Goal: Information Seeking & Learning: Learn about a topic

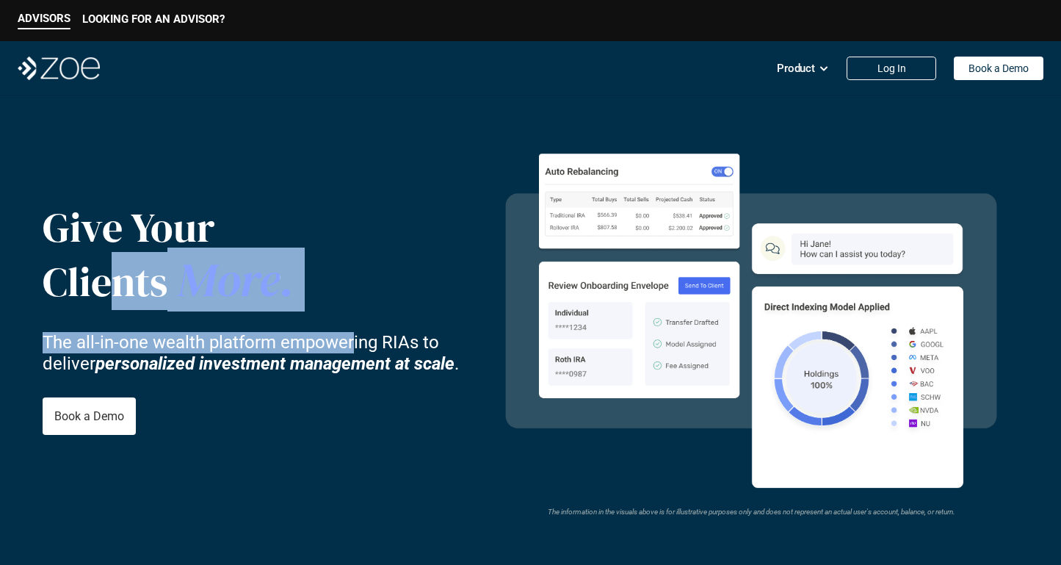
click at [595, 294] on div "Give Your Clients More . The all-in-one wealth platform empowering RIAs to deli…" at bounding box center [531, 319] width 977 height 376
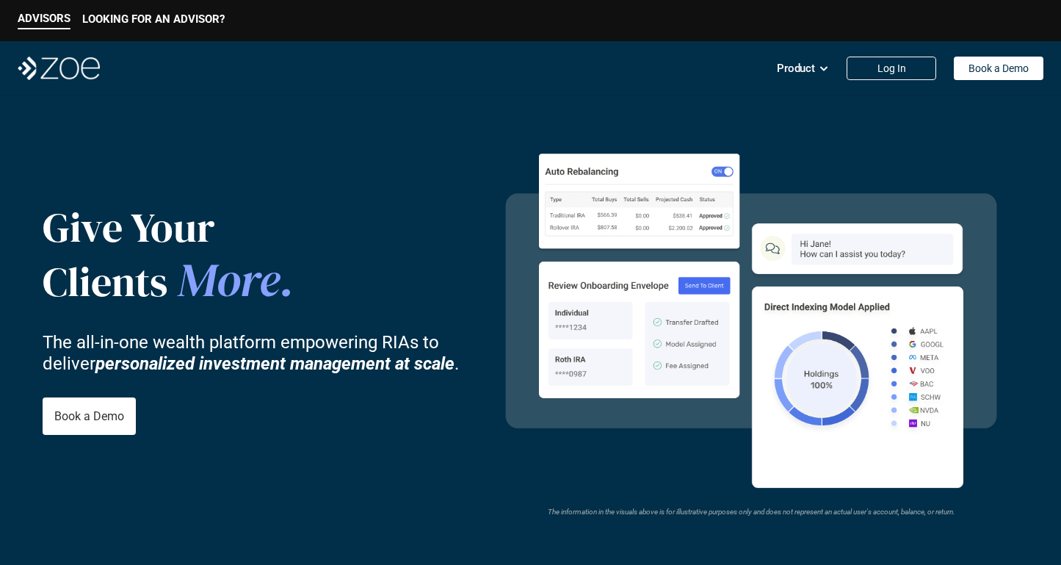
click at [350, 436] on div "Give Your Clients More . The all-in-one wealth platform empowering RIAs to deli…" at bounding box center [263, 319] width 441 height 376
click at [65, 70] on img at bounding box center [59, 68] width 82 height 23
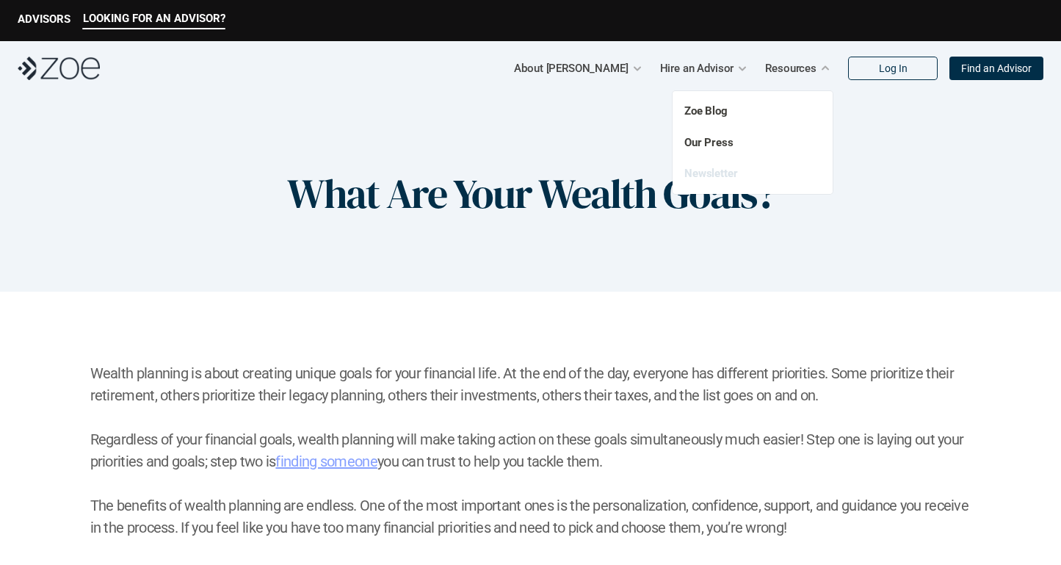
click at [704, 177] on link "Newsletter" at bounding box center [711, 173] width 54 height 13
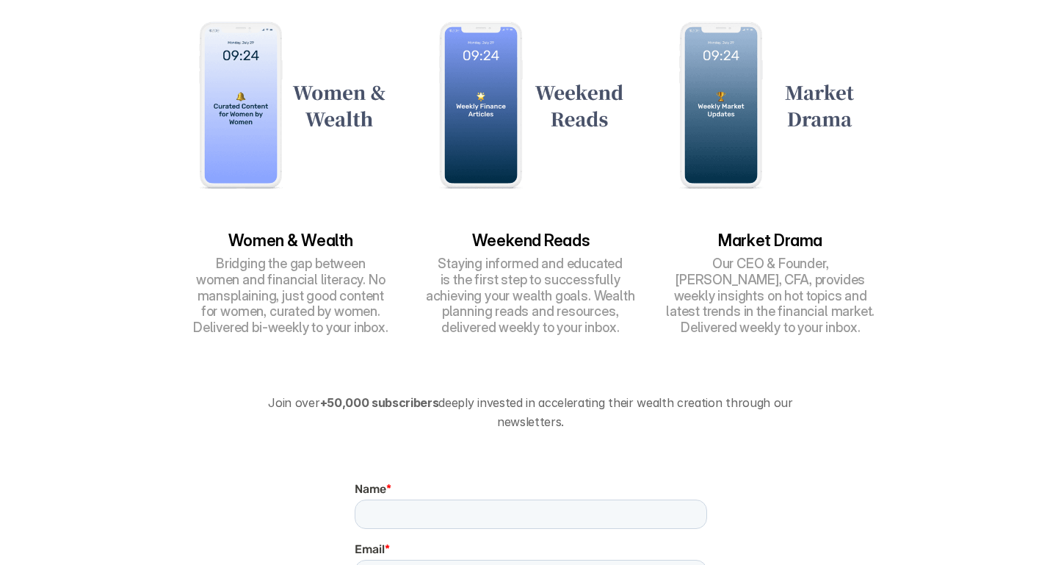
click at [783, 241] on h3 "Market Drama" at bounding box center [770, 240] width 225 height 16
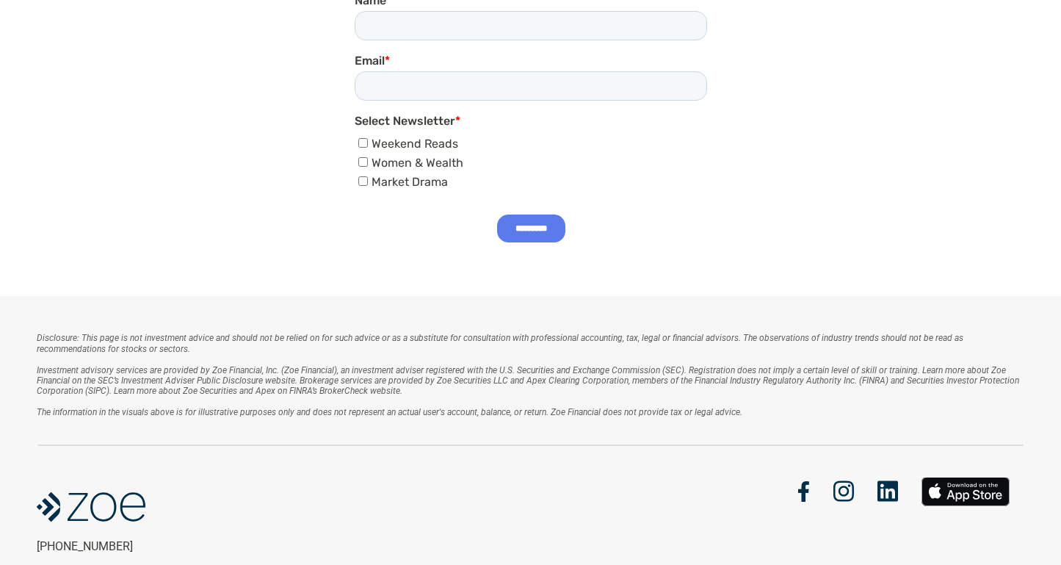
scroll to position [778, 0]
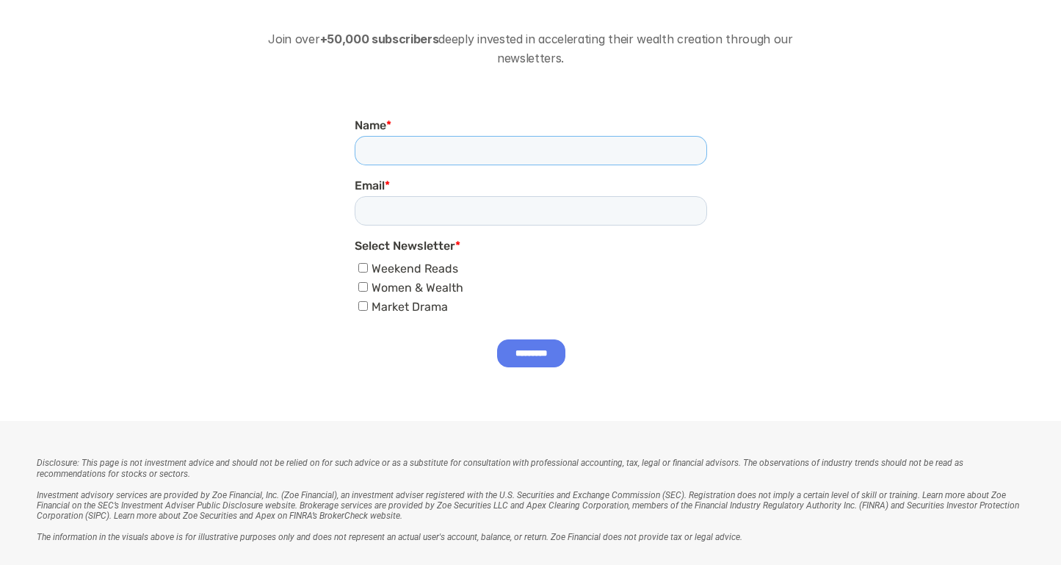
click at [399, 148] on input "Name *" at bounding box center [530, 150] width 352 height 29
type input "****"
drag, startPoint x: 438, startPoint y: 152, endPoint x: 344, endPoint y: 148, distance: 94.1
click at [354, 148] on html "Name * **** Email * Select Newsletter * Weekend Reads Women & Wealth Market Dra…" at bounding box center [530, 255] width 352 height 275
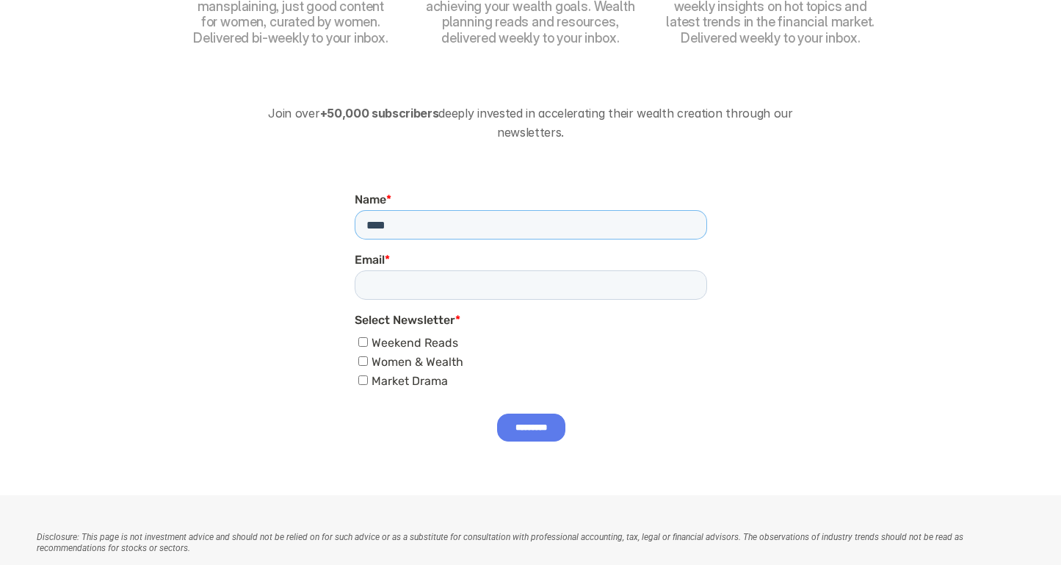
scroll to position [636, 0]
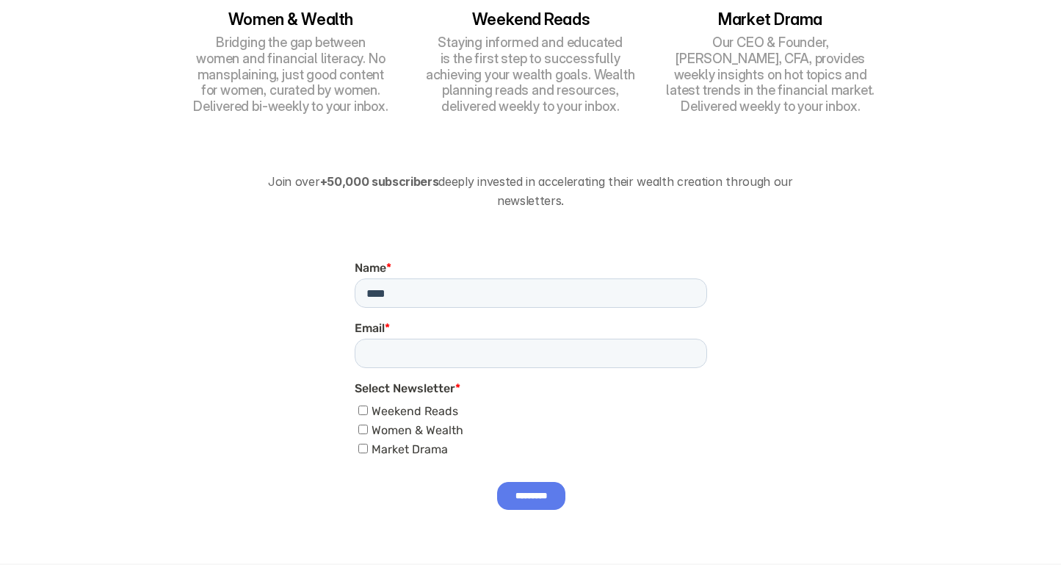
click at [815, 315] on div "Join over +50,000 subscribers deeply invested in accelerating their wealth crea…" at bounding box center [530, 368] width 1061 height 391
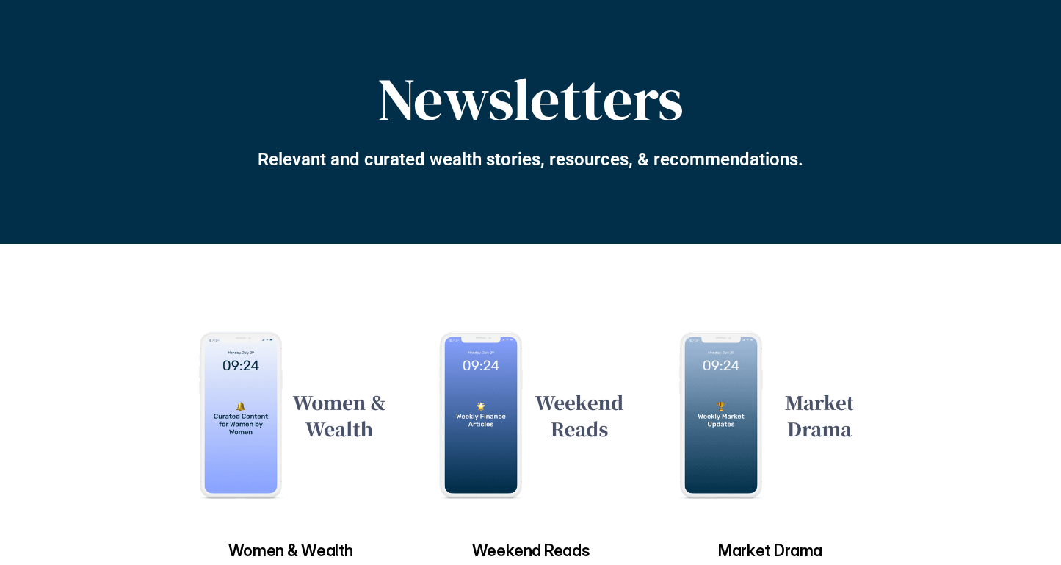
scroll to position [0, 0]
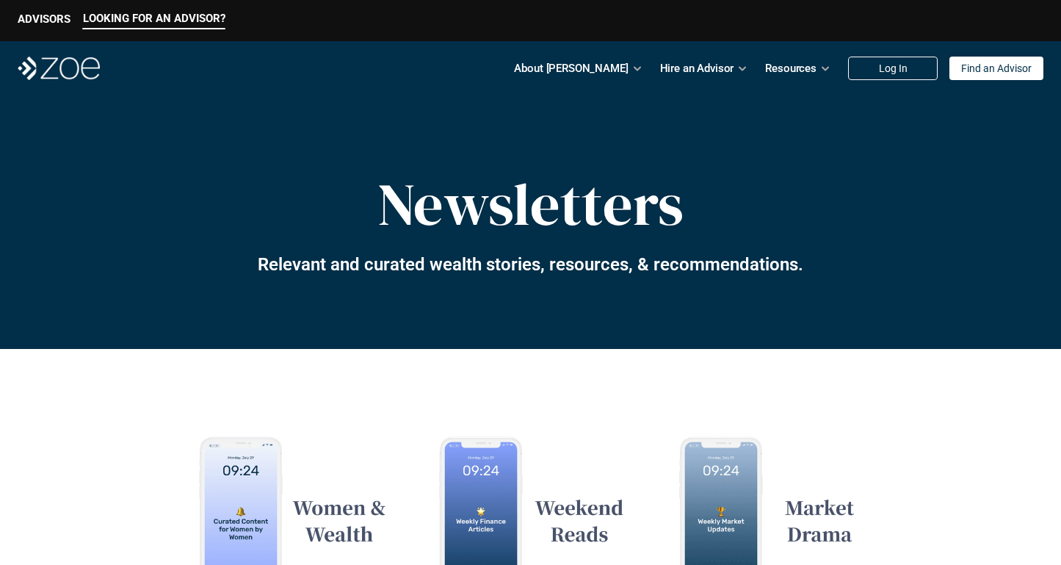
click at [69, 70] on img at bounding box center [59, 68] width 82 height 23
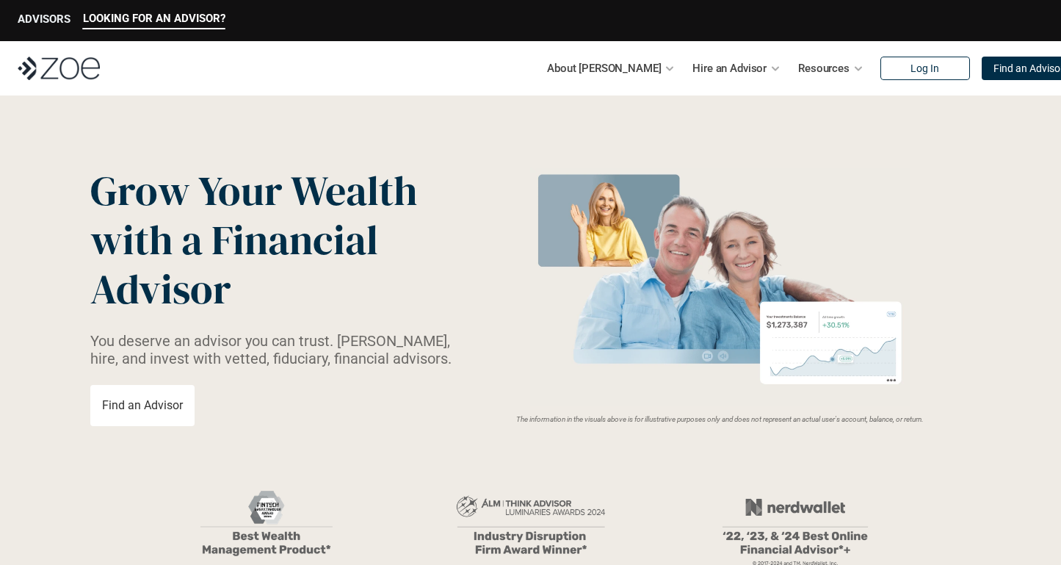
click at [45, 18] on p "ADVISORS" at bounding box center [44, 18] width 53 height 13
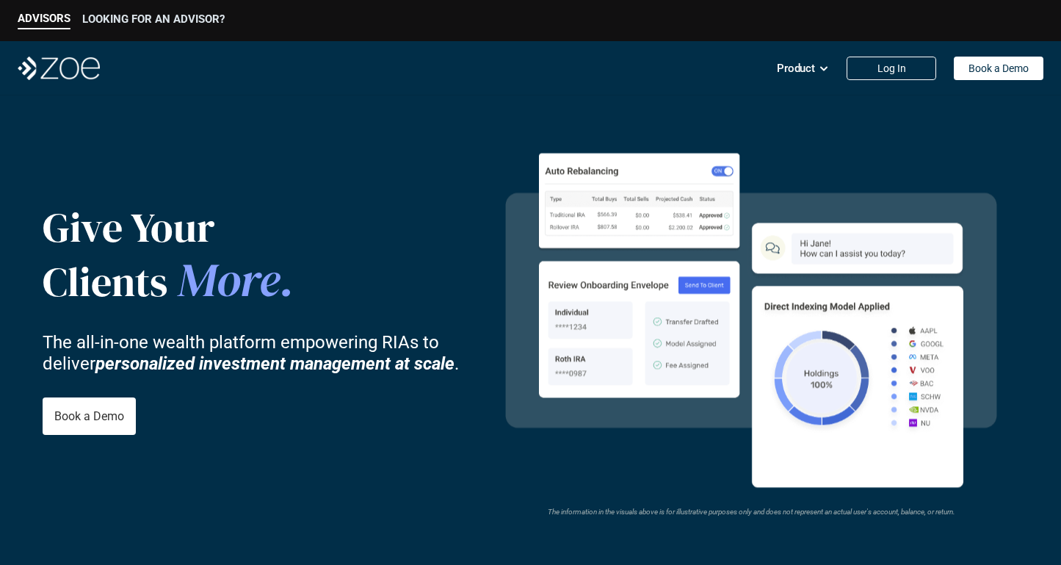
click at [167, 20] on p "LOOKING FOR AN ADVISOR?" at bounding box center [153, 18] width 142 height 13
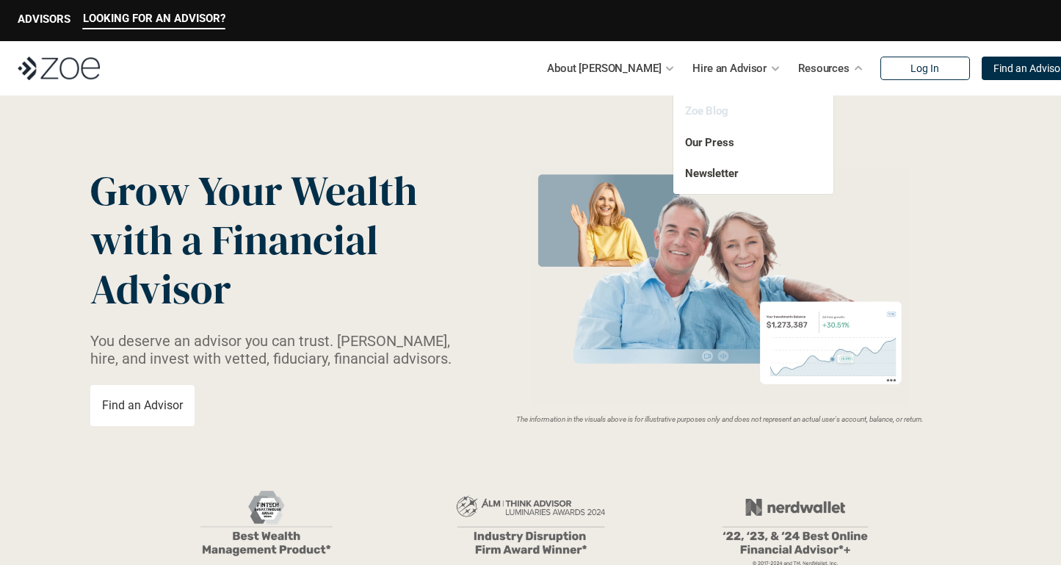
click at [707, 112] on link "Zoe Blog" at bounding box center [706, 110] width 43 height 13
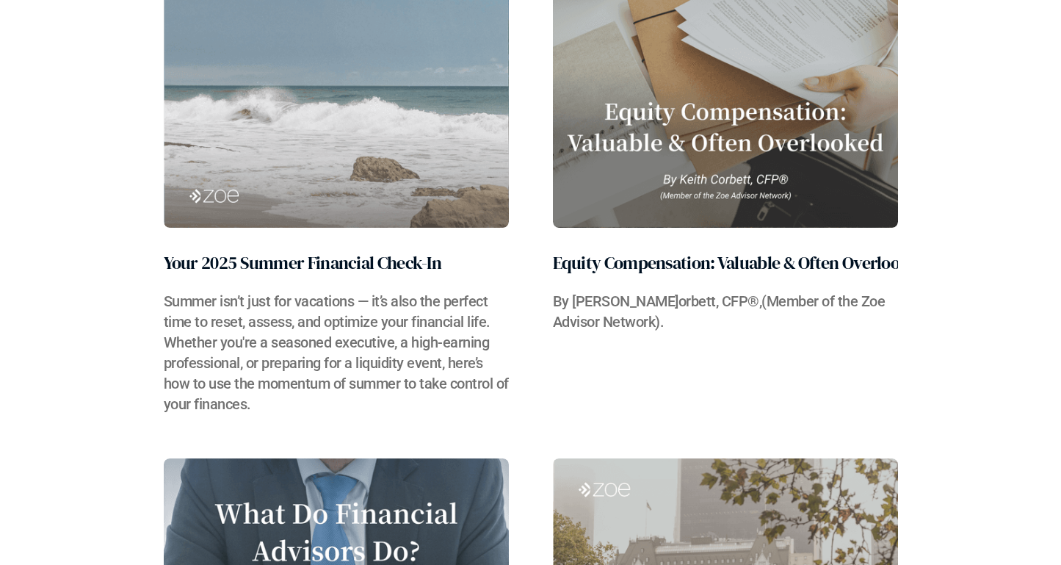
scroll to position [551, 0]
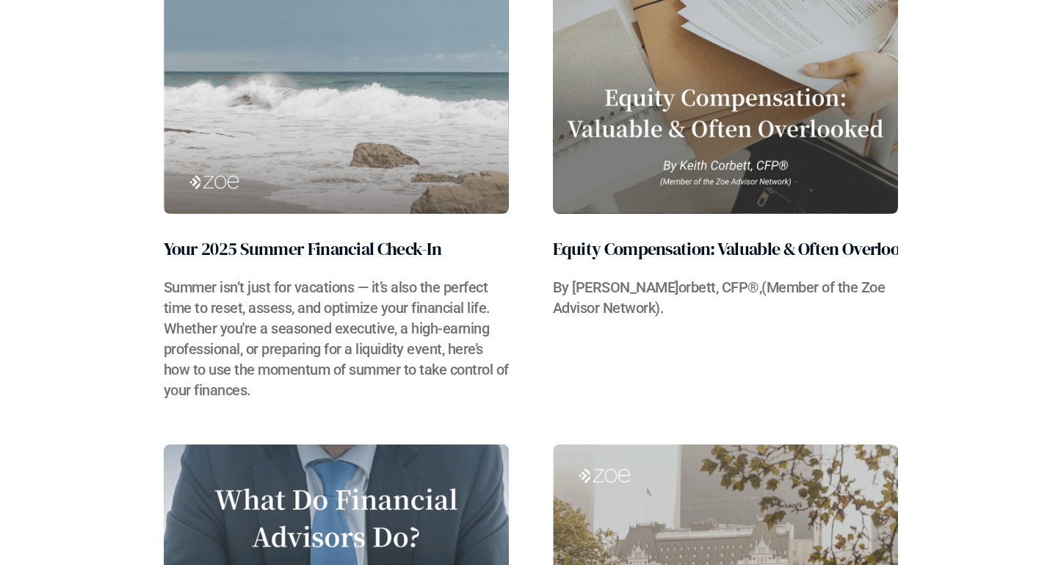
click at [269, 143] on img at bounding box center [336, 42] width 345 height 343
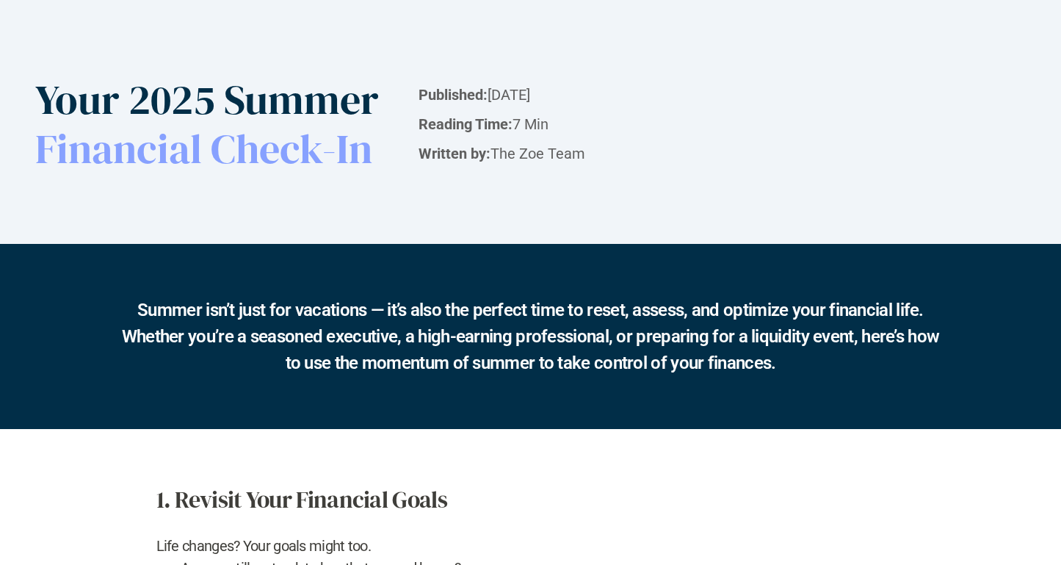
scroll to position [0, 0]
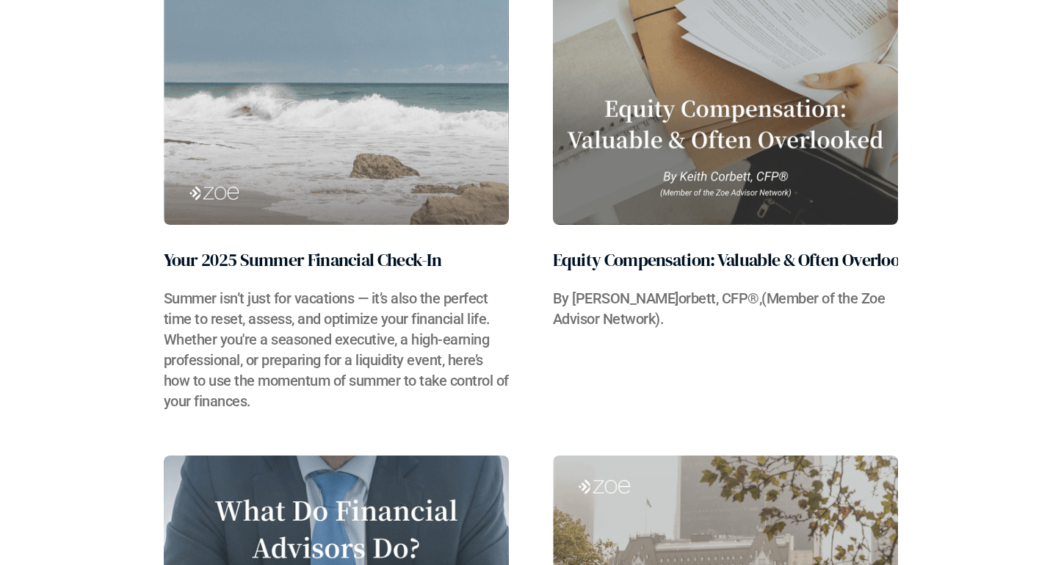
scroll to position [513, 0]
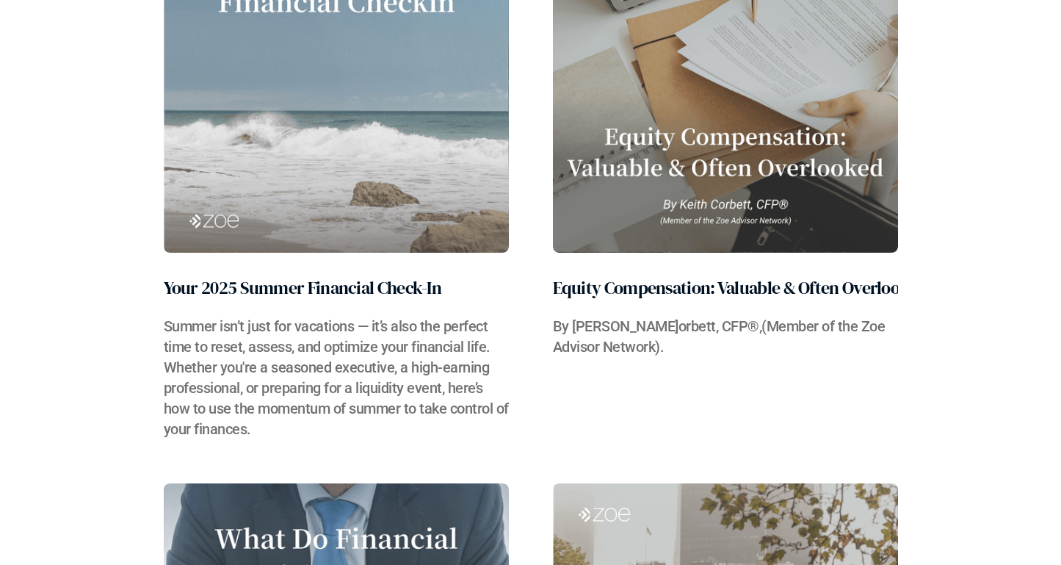
click at [264, 112] on img at bounding box center [336, 81] width 345 height 343
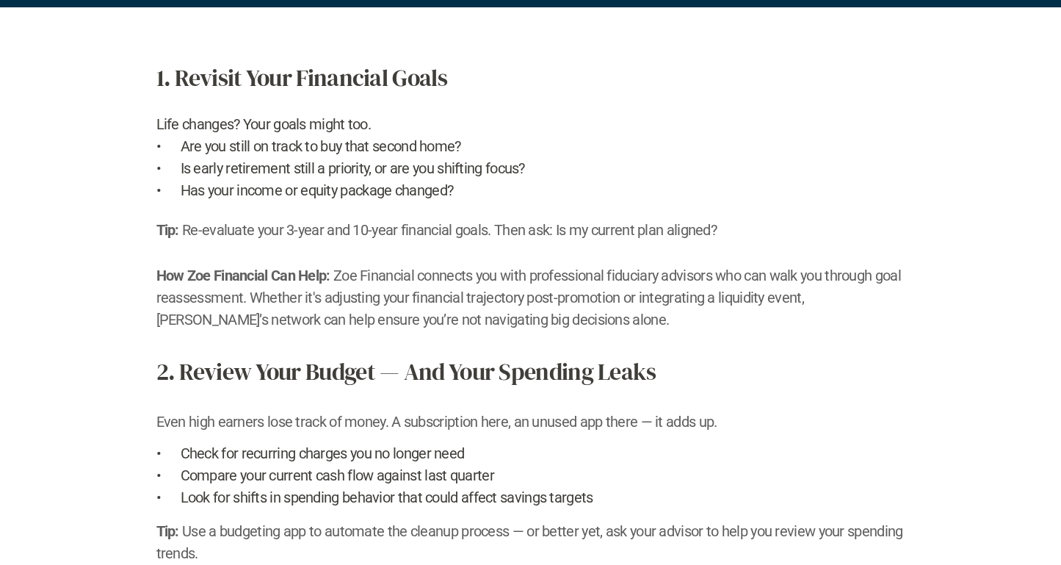
scroll to position [0, 0]
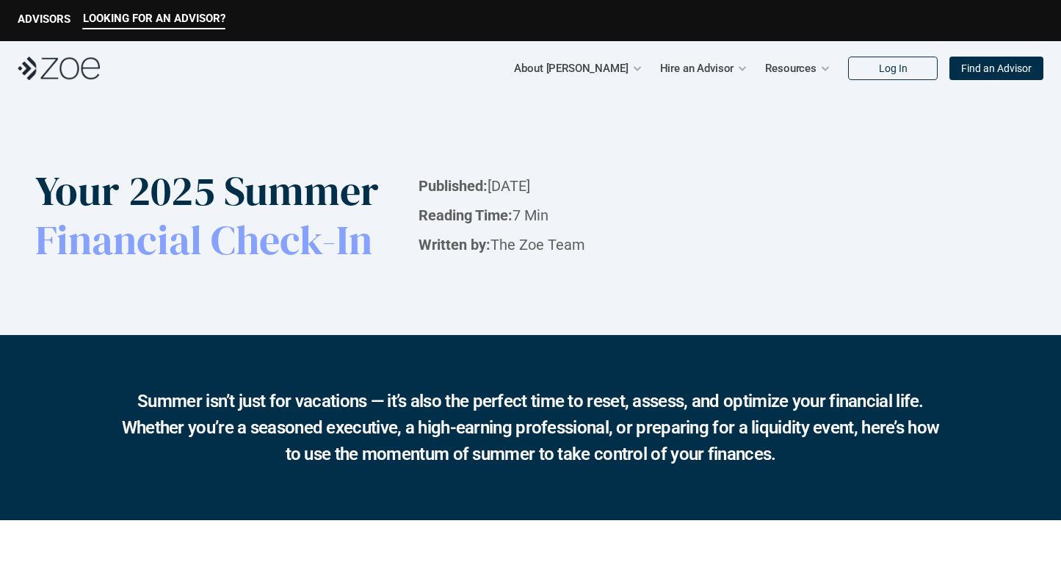
click at [34, 67] on img at bounding box center [59, 68] width 82 height 23
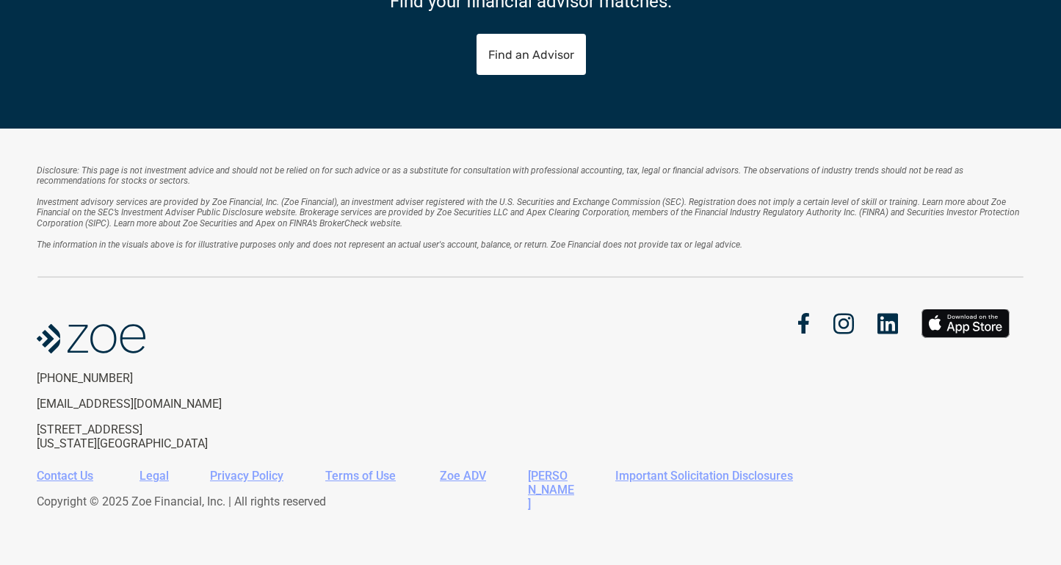
scroll to position [2292, 0]
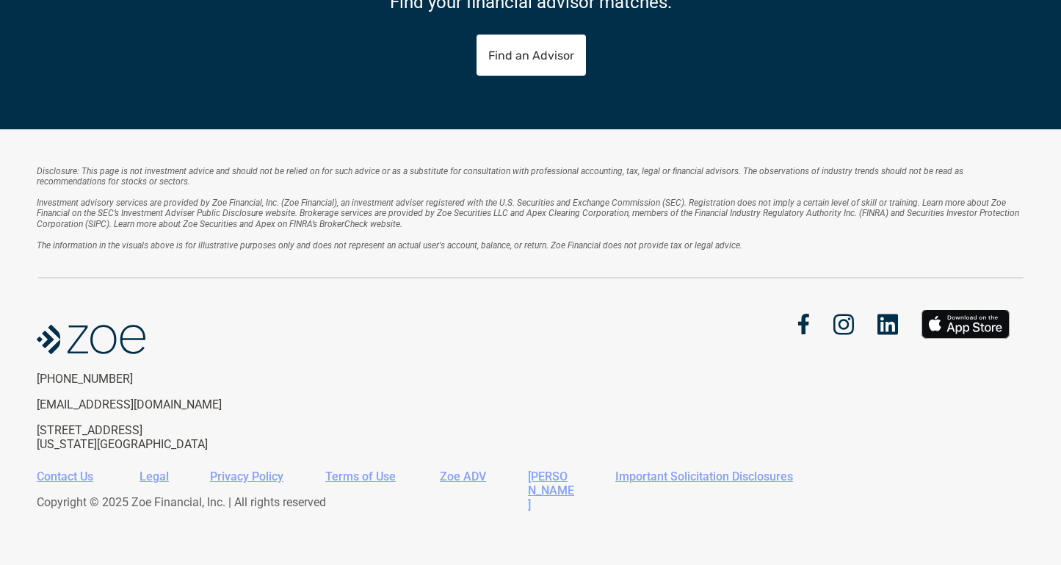
click at [985, 322] on div at bounding box center [974, 328] width 56 height 12
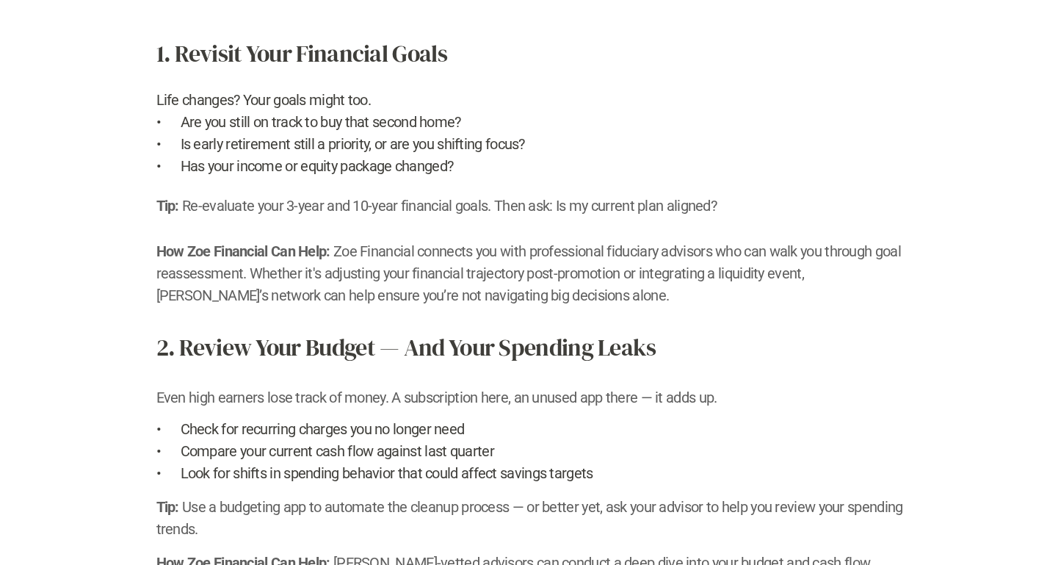
scroll to position [0, 0]
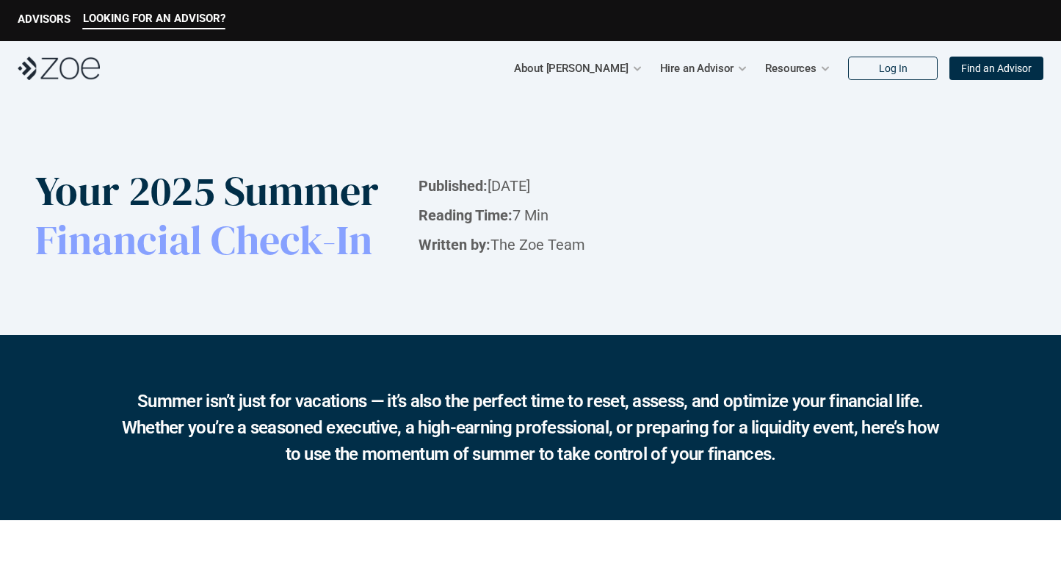
click at [46, 65] on img at bounding box center [59, 68] width 82 height 23
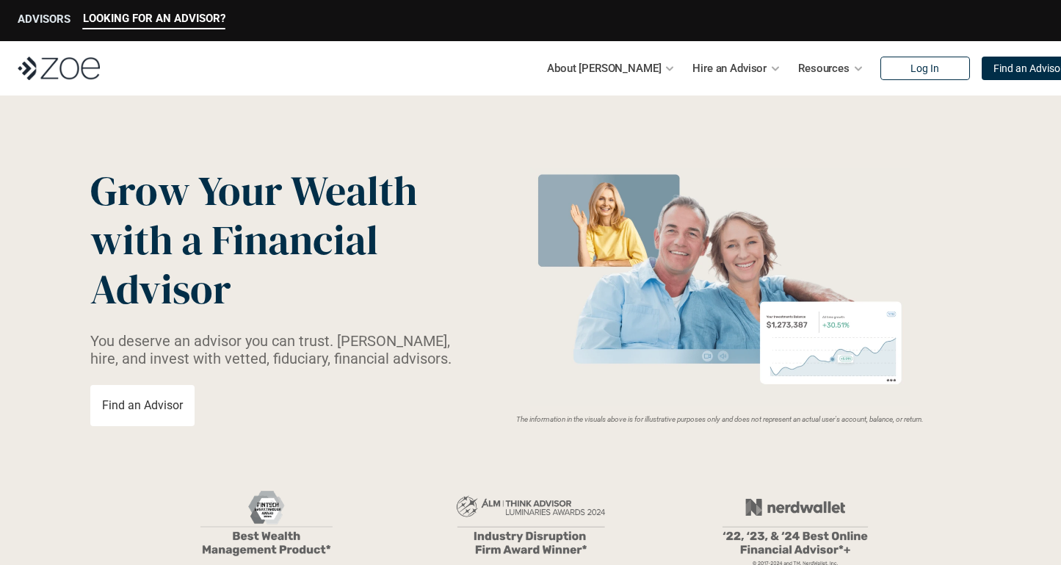
click at [59, 15] on p "ADVISORS" at bounding box center [44, 18] width 53 height 13
